Goal: Task Accomplishment & Management: Complete application form

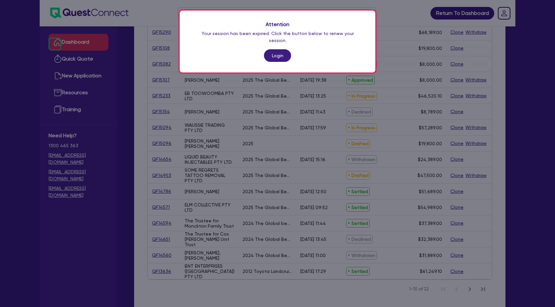
scroll to position [595, 0]
click at [269, 49] on link "Login" at bounding box center [277, 55] width 27 height 13
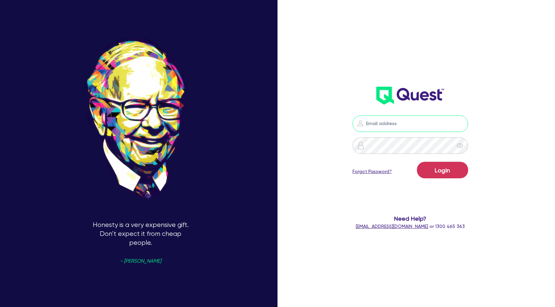
type input "[PERSON_NAME][EMAIL_ADDRESS][DOMAIN_NAME]"
click at [442, 168] on button "Login" at bounding box center [442, 170] width 51 height 17
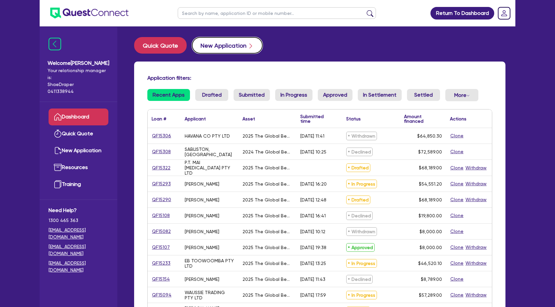
click at [240, 45] on button "New Application" at bounding box center [227, 45] width 71 height 17
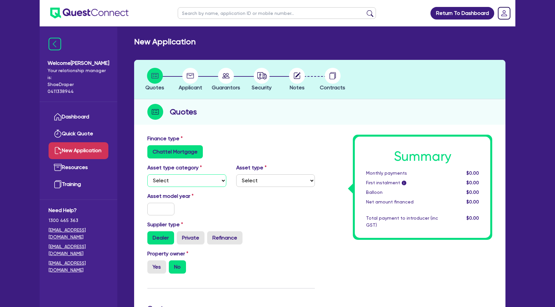
click at [221, 180] on select "Select Cars and light trucks Primary assets Secondary assets Tertiary assets" at bounding box center [186, 180] width 79 height 13
select select "TERTIARY_ASSETS"
click at [147, 174] on select "Select Cars and light trucks Primary assets Secondary assets Tertiary assets" at bounding box center [186, 180] width 79 height 13
click at [250, 178] on select "Select Beauty equipment IT equipment IT software Watercraft Other" at bounding box center [275, 180] width 79 height 13
select select "BEAUTY_EQUIPMENT"
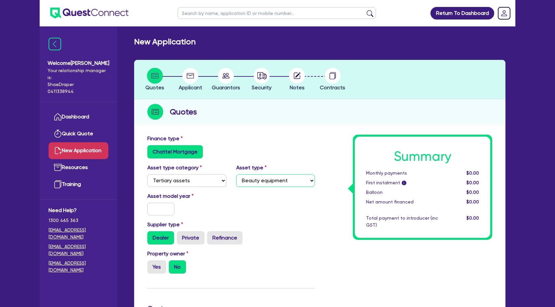
click at [236, 174] on select "Select Beauty equipment IT equipment IT software Watercraft Other" at bounding box center [275, 180] width 79 height 13
click at [162, 206] on input "text" at bounding box center [160, 209] width 27 height 13
type input "2025"
click at [249, 267] on div "Property owner Yes No" at bounding box center [230, 264] width 177 height 29
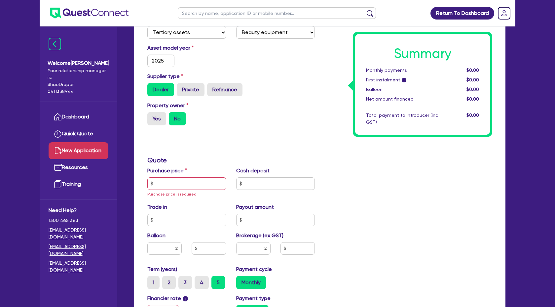
scroll to position [185, 0]
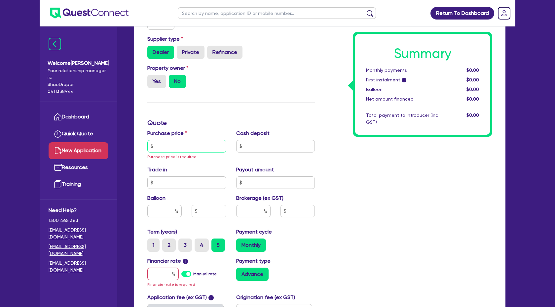
click at [166, 145] on input "text" at bounding box center [186, 146] width 79 height 13
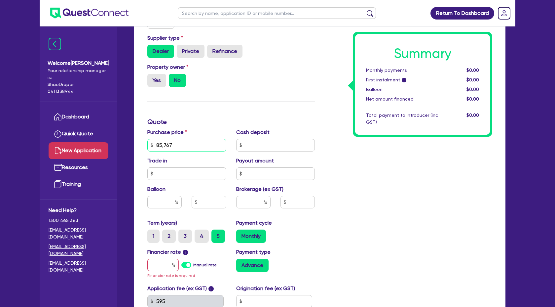
scroll to position [187, 0]
type input "85,767"
click at [254, 143] on input "text" at bounding box center [275, 144] width 79 height 13
click at [258, 201] on input "text" at bounding box center [253, 201] width 34 height 13
type input "4"
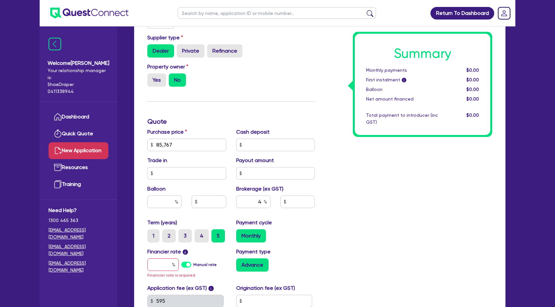
click at [341, 217] on div "Summary Monthly payments $0.00 First instalment i $0.00 Balloon $0.00 Net amoun…" at bounding box center [408, 145] width 177 height 394
click at [161, 265] on input "text" at bounding box center [162, 264] width 31 height 13
type input "1"
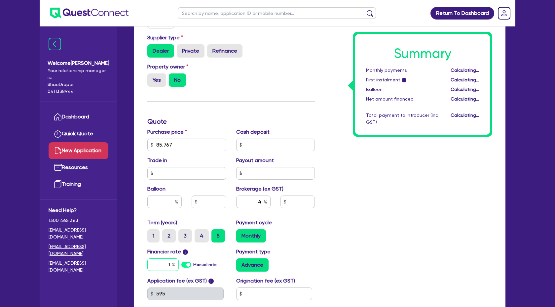
type input "3,430.68"
type input "17.95"
click at [348, 265] on div "Summary Monthly payments $1,529.32 First instalment i $2,183.82 Balloon $0.00 N…" at bounding box center [408, 141] width 177 height 386
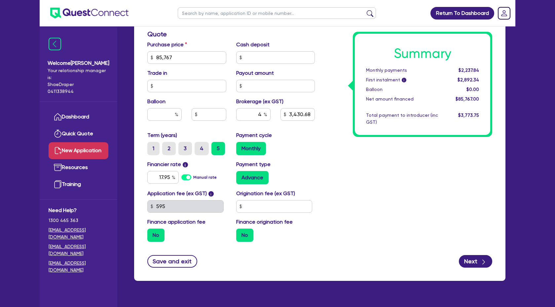
scroll to position [274, 0]
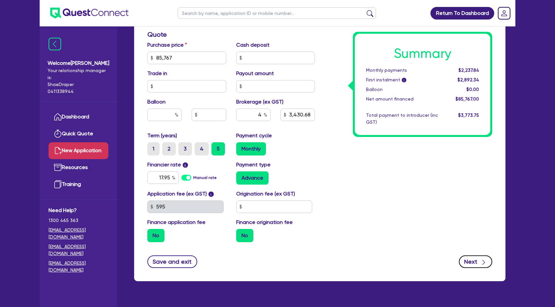
click at [483, 263] on icon "button" at bounding box center [484, 262] width 7 height 7
type input "3,430.68"
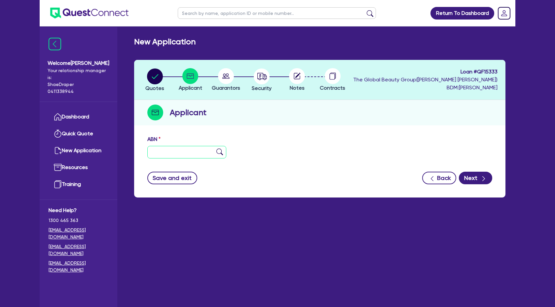
click at [153, 151] on input "text" at bounding box center [186, 152] width 79 height 13
paste input "15 689 298 191"
type input "15 689 298 191"
click at [218, 152] on img at bounding box center [219, 151] width 7 height 7
type input "TNF & CO PTY LTD"
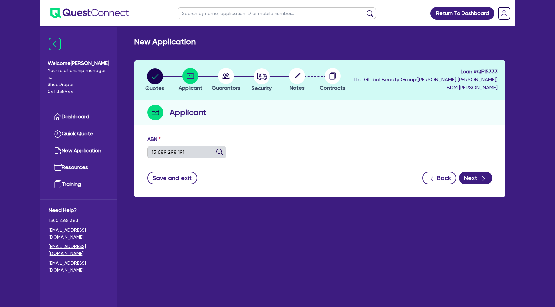
type input "[PERSON_NAME] Hair Salon"
select select "COMPANY"
type input "[DATE]"
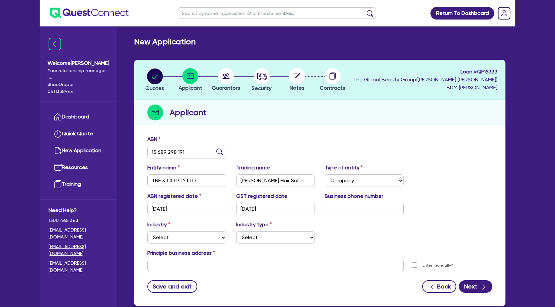
click at [456, 176] on div "Entity name TNF & CO PTY LTD Trading name [PERSON_NAME] Hair Salon Type of enti…" at bounding box center [319, 178] width 355 height 28
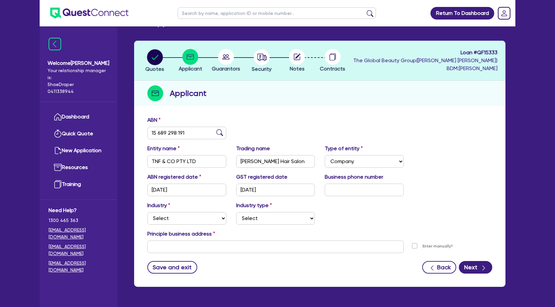
scroll to position [39, 0]
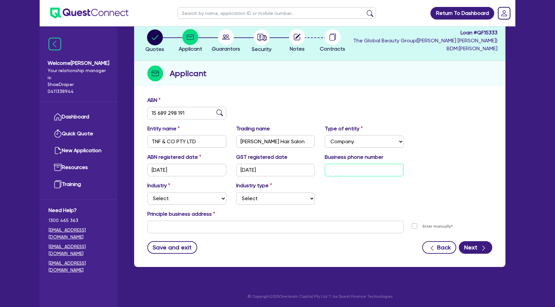
click at [390, 173] on input "text" at bounding box center [364, 170] width 79 height 13
paste input "04 2124 4530"
type input "04 2124 4530"
click at [198, 199] on select "Select Accomodation & Food Services Administrative & Support Services Agricultu…" at bounding box center [186, 198] width 79 height 13
select select "HEALTH_BEAUTY"
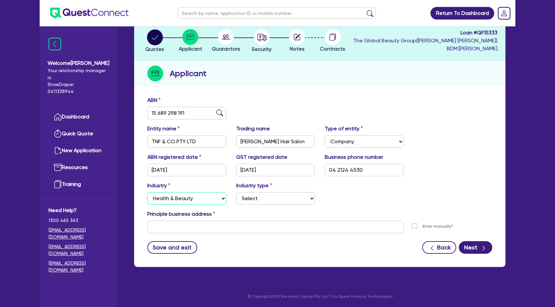
click at [147, 192] on select "Select Accomodation & Food Services Administrative & Support Services Agricultu…" at bounding box center [186, 198] width 79 height 13
click at [272, 199] on select "Select [MEDICAL_DATA], [MEDICAL_DATA] Services Cosmetics Supplies Day Spas, Hea…" at bounding box center [275, 198] width 79 height 13
select select "OTHER_HEALTH_BEAUTY"
click at [236, 192] on select "Select [MEDICAL_DATA], [MEDICAL_DATA] Services Cosmetics Supplies Day Spas, Hea…" at bounding box center [275, 198] width 79 height 13
click at [174, 225] on input "text" at bounding box center [275, 226] width 256 height 13
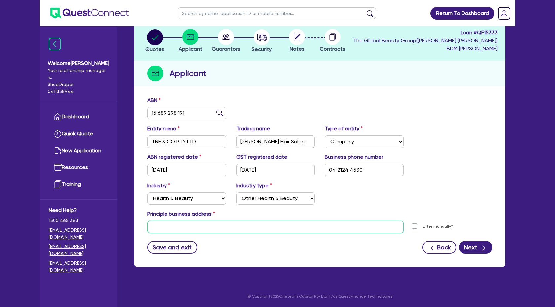
paste input "[STREET_ADDRESS][PERSON_NAME]"
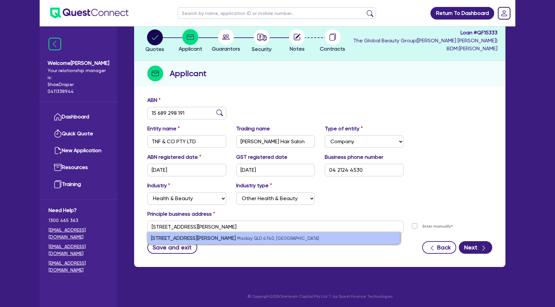
click at [235, 240] on li "[STREET_ADDRESS][PERSON_NAME]" at bounding box center [274, 237] width 252 height 11
type input "2 [STREET_ADDRESS][PERSON_NAME][PERSON_NAME]"
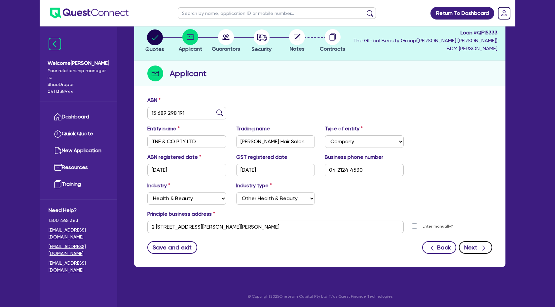
click at [468, 245] on button "Next" at bounding box center [475, 247] width 33 height 13
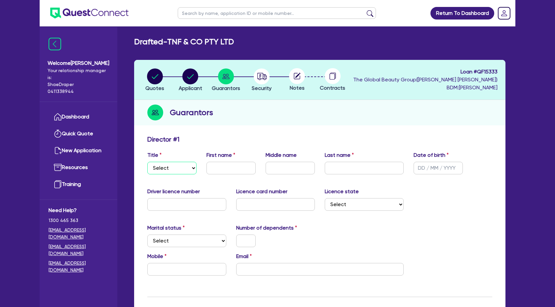
click at [183, 169] on select "Select Mr Mrs Ms Miss Dr" at bounding box center [171, 168] width 49 height 13
select select "MRS"
click at [147, 162] on select "Select Mr Mrs Ms Miss Dr" at bounding box center [171, 168] width 49 height 13
click at [221, 168] on input "text" at bounding box center [231, 168] width 49 height 13
type input "[PERSON_NAME]"
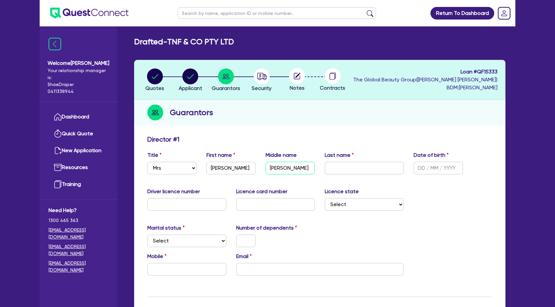
type input "[PERSON_NAME]"
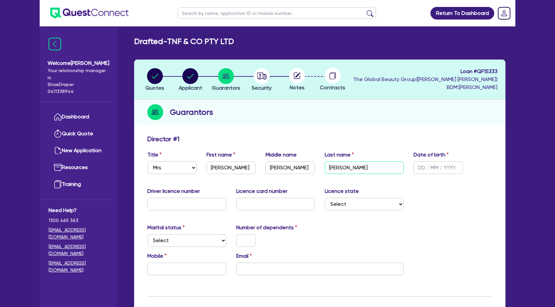
type input "[PERSON_NAME]"
